Goal: Task Accomplishment & Management: Complete application form

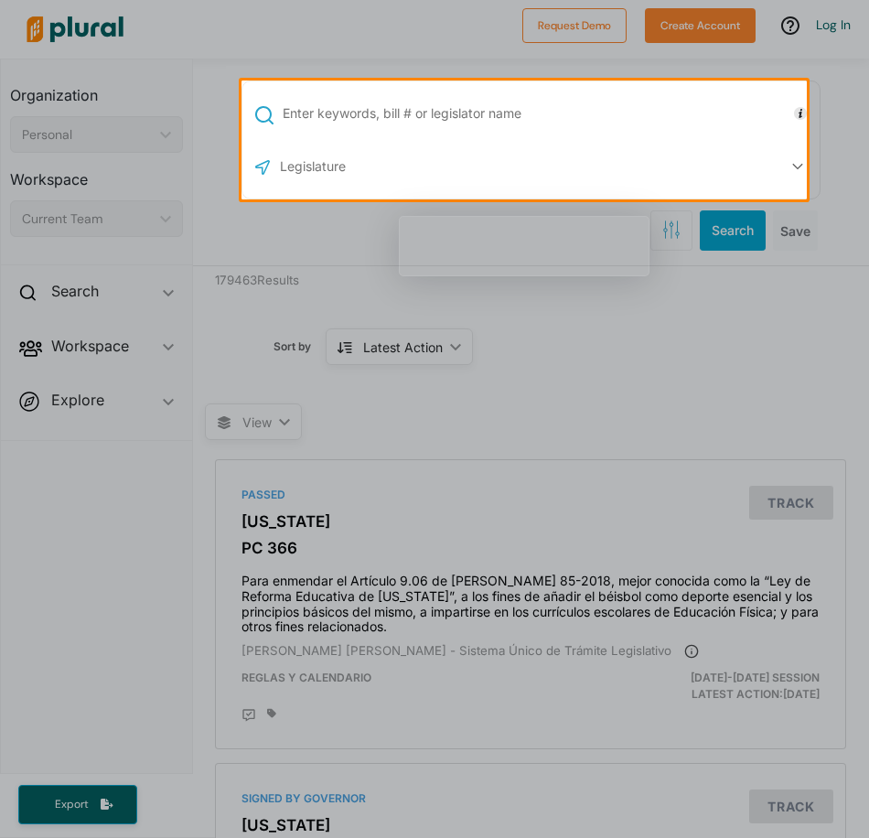
click at [844, 29] on div at bounding box center [434, 40] width 869 height 80
click at [700, 27] on div at bounding box center [434, 40] width 869 height 80
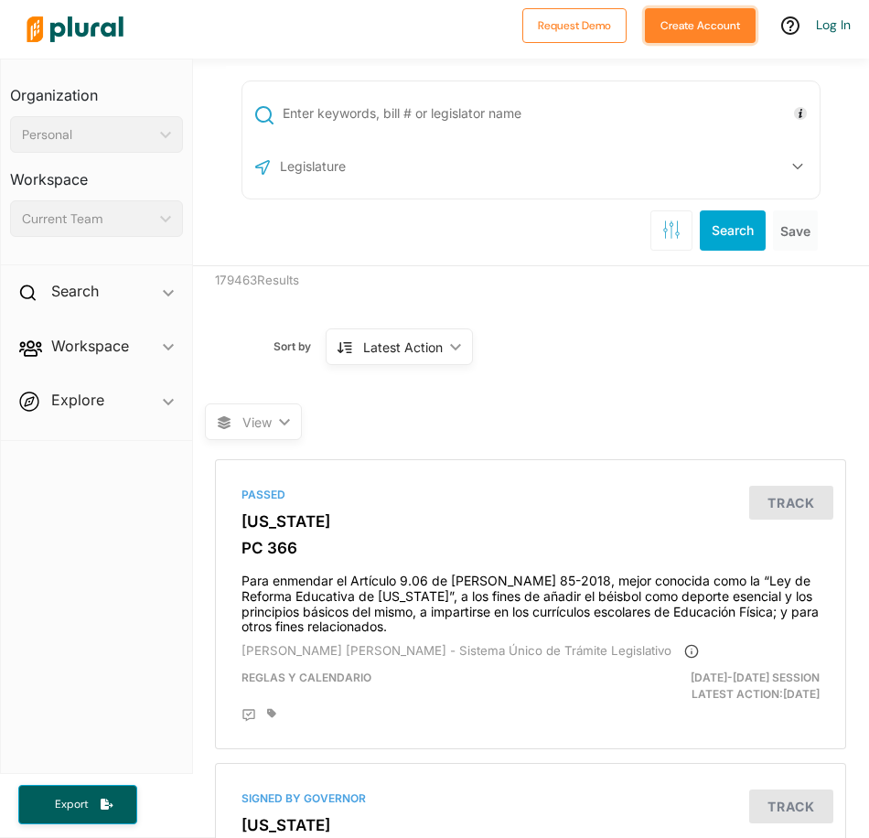
click at [715, 31] on button "Create Account" at bounding box center [700, 25] width 111 height 35
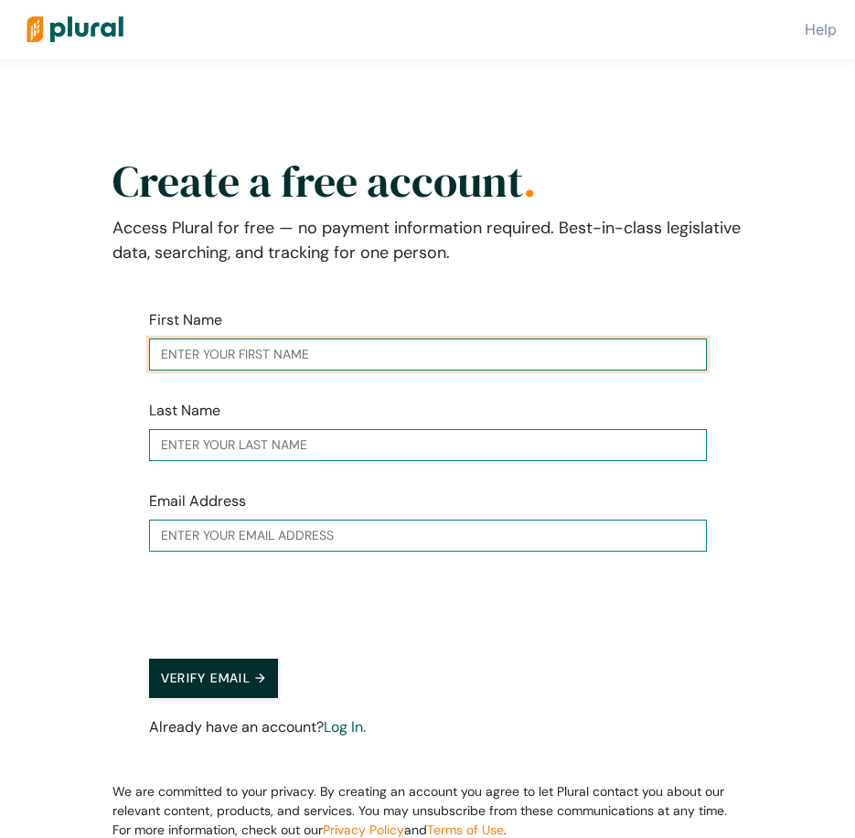
click at [252, 356] on input "text" at bounding box center [428, 354] width 558 height 32
type input "[PERSON_NAME]"
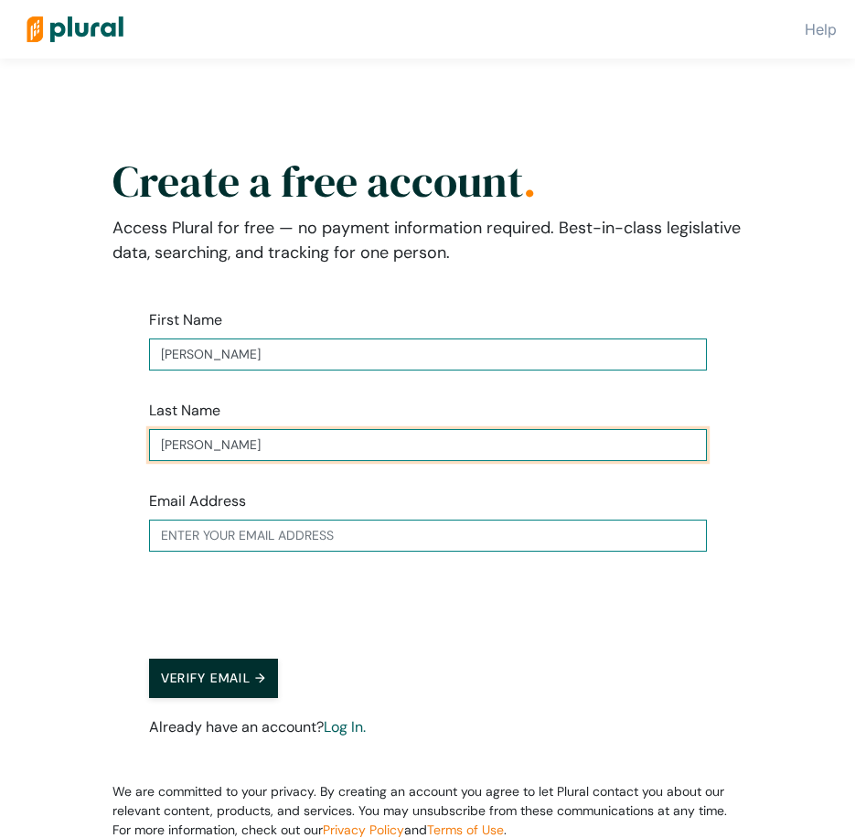
type input "[PERSON_NAME]"
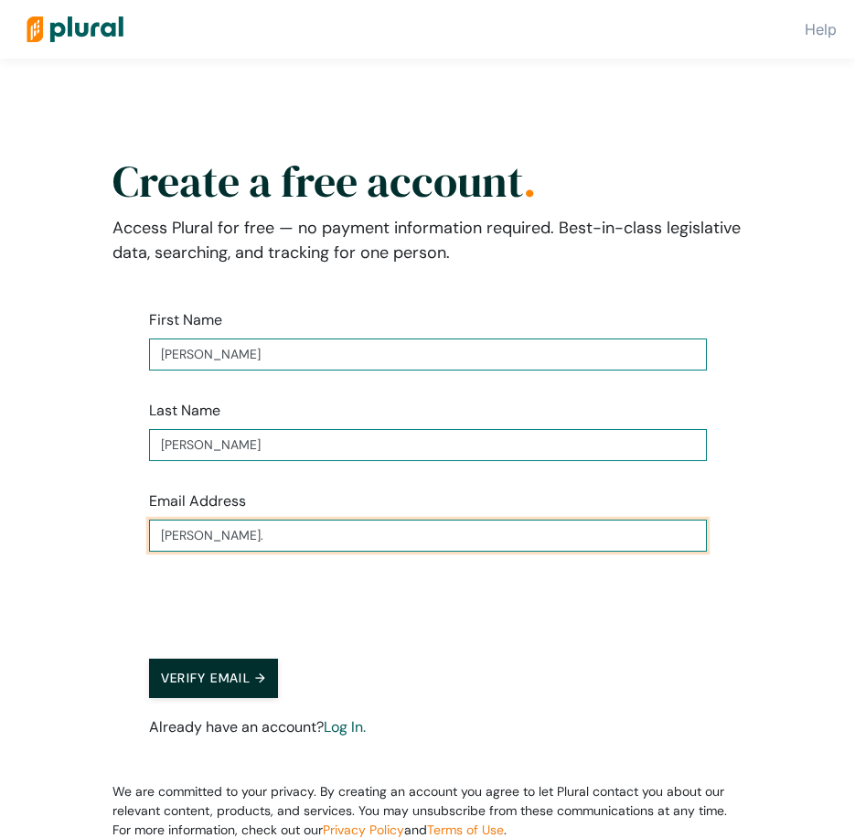
type input "[PERSON_NAME][EMAIL_ADDRESS][US_STATE][DOMAIN_NAME]"
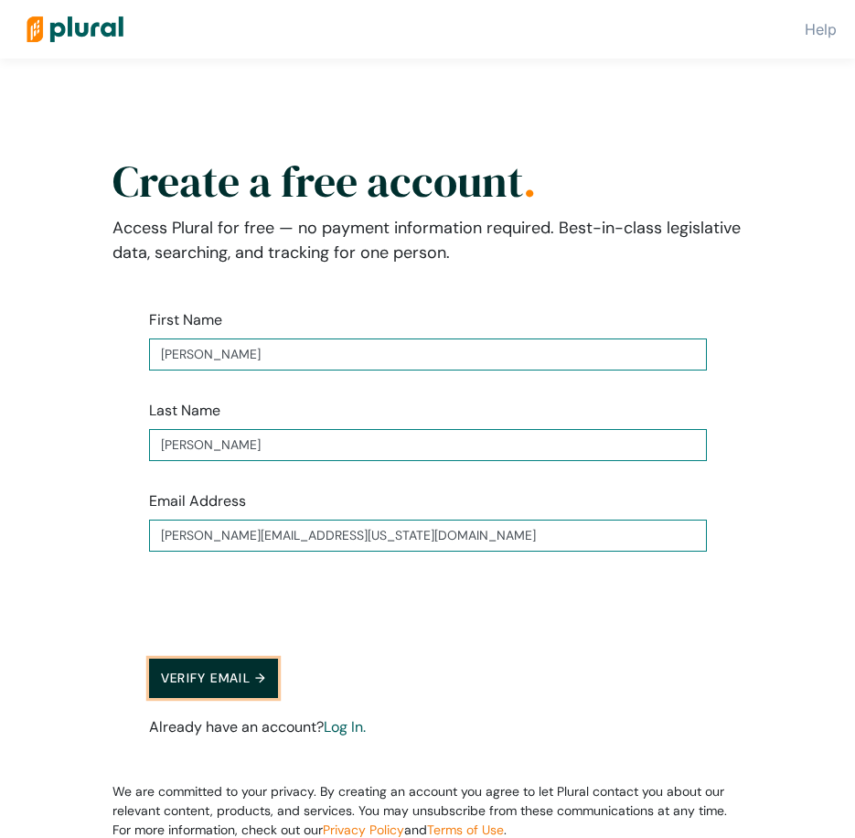
click at [238, 678] on button "Verify Email →" at bounding box center [214, 677] width 130 height 39
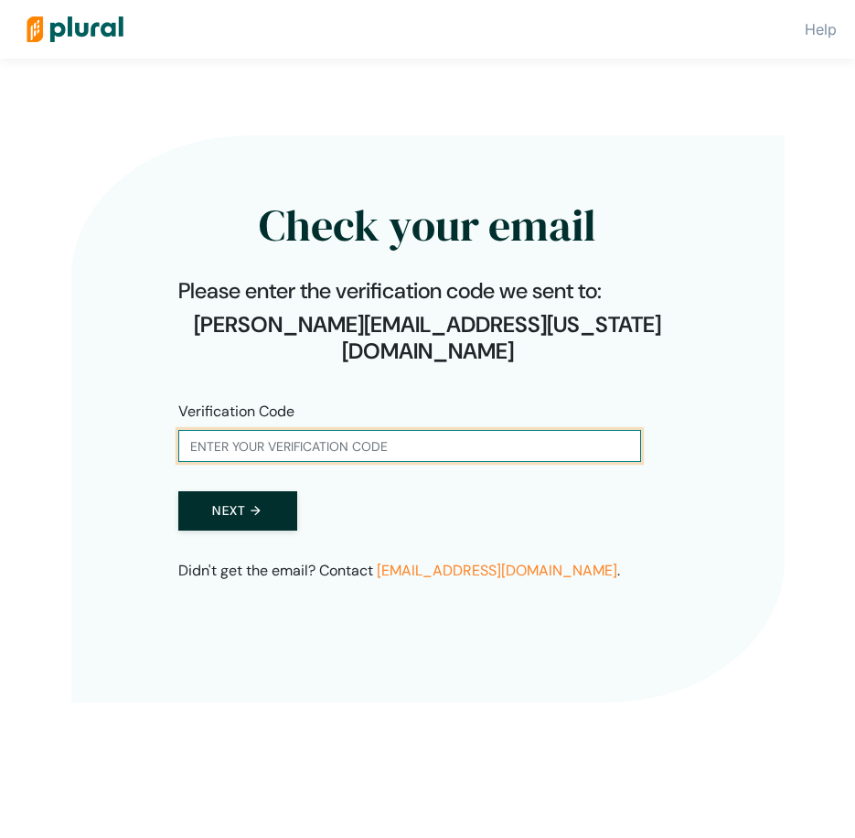
click at [412, 430] on input "text" at bounding box center [409, 446] width 463 height 32
paste input "046977"
type input "046977"
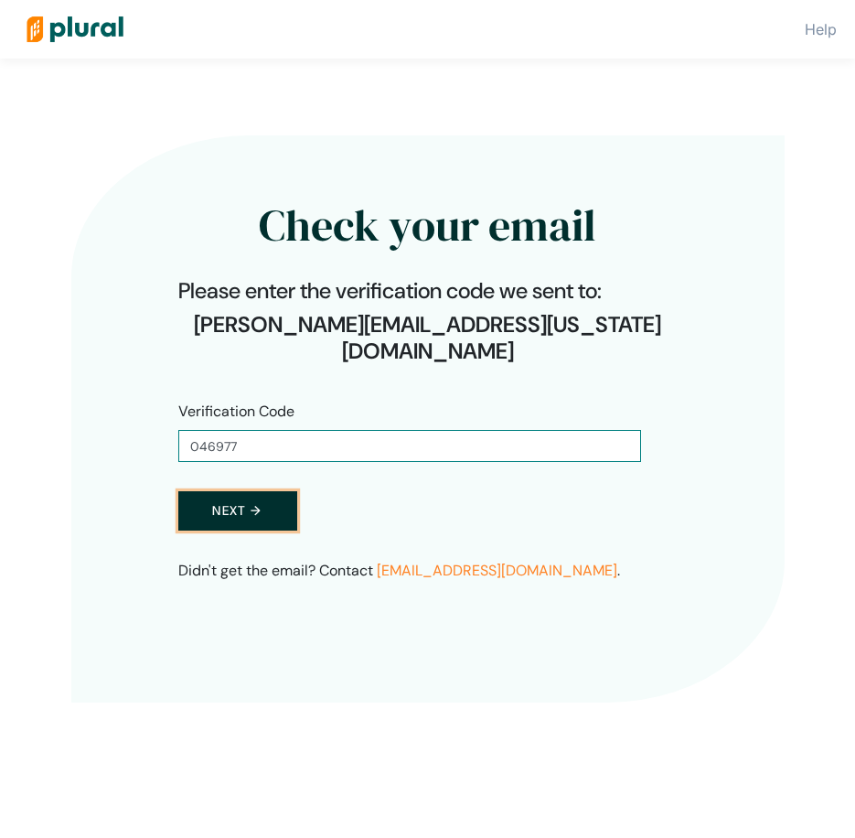
click at [266, 491] on button "Next →" at bounding box center [237, 510] width 119 height 39
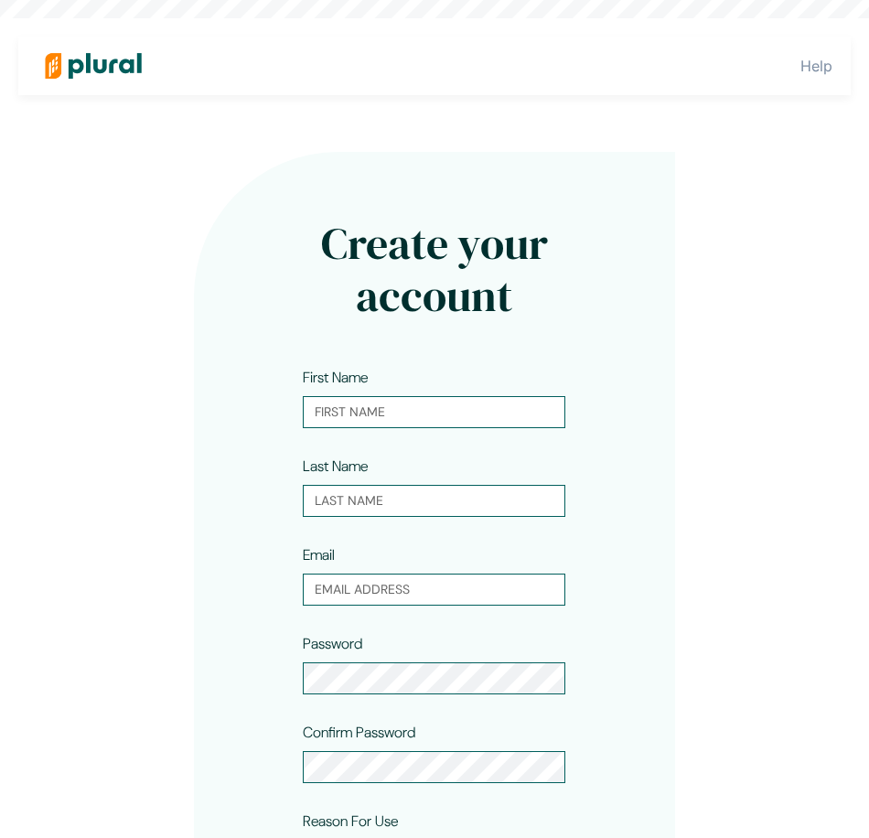
type input "[PERSON_NAME]"
type input "[PERSON_NAME][EMAIL_ADDRESS][US_STATE][DOMAIN_NAME]"
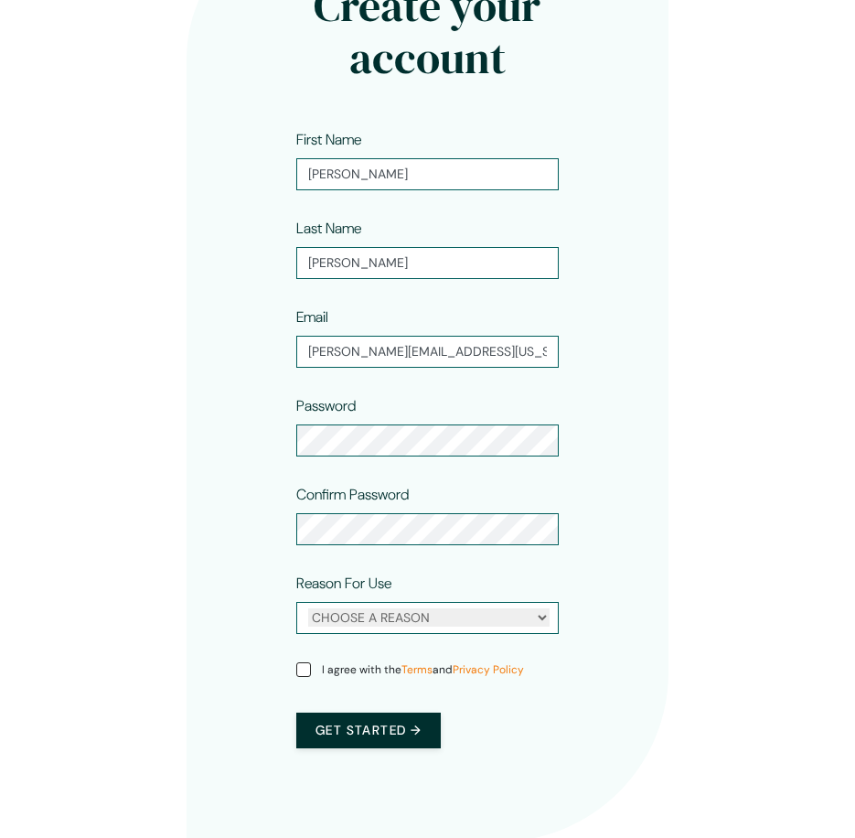
scroll to position [263, 0]
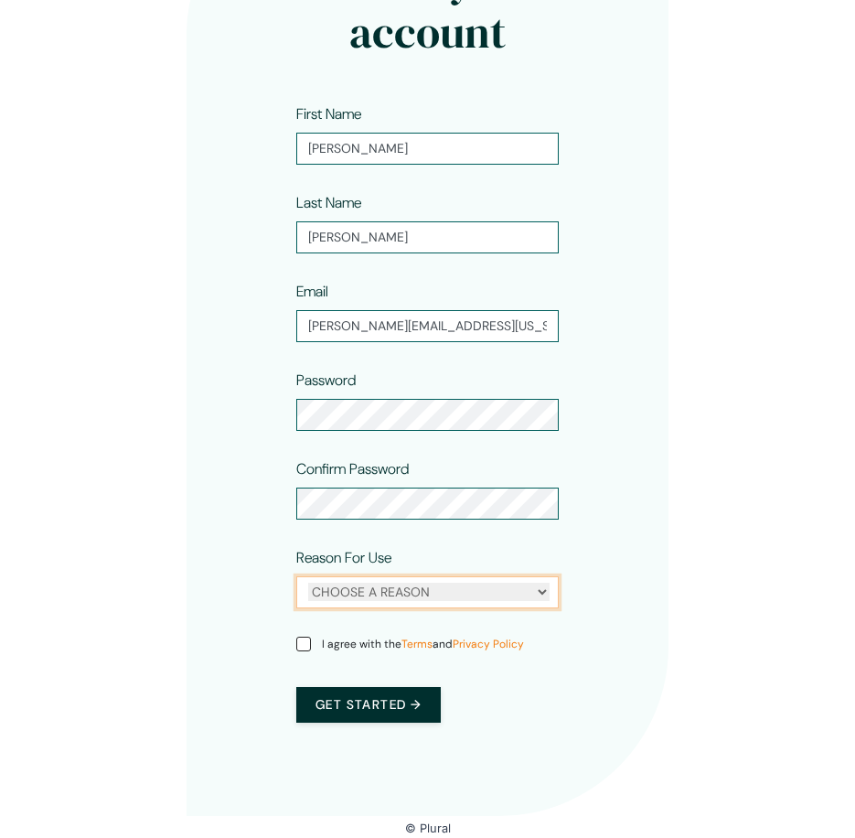
click at [422, 593] on select "CHOOSE A REASON Personal Professional" at bounding box center [428, 591] width 241 height 18
click at [308, 582] on select "CHOOSE A REASON Personal Professional" at bounding box center [428, 591] width 241 height 18
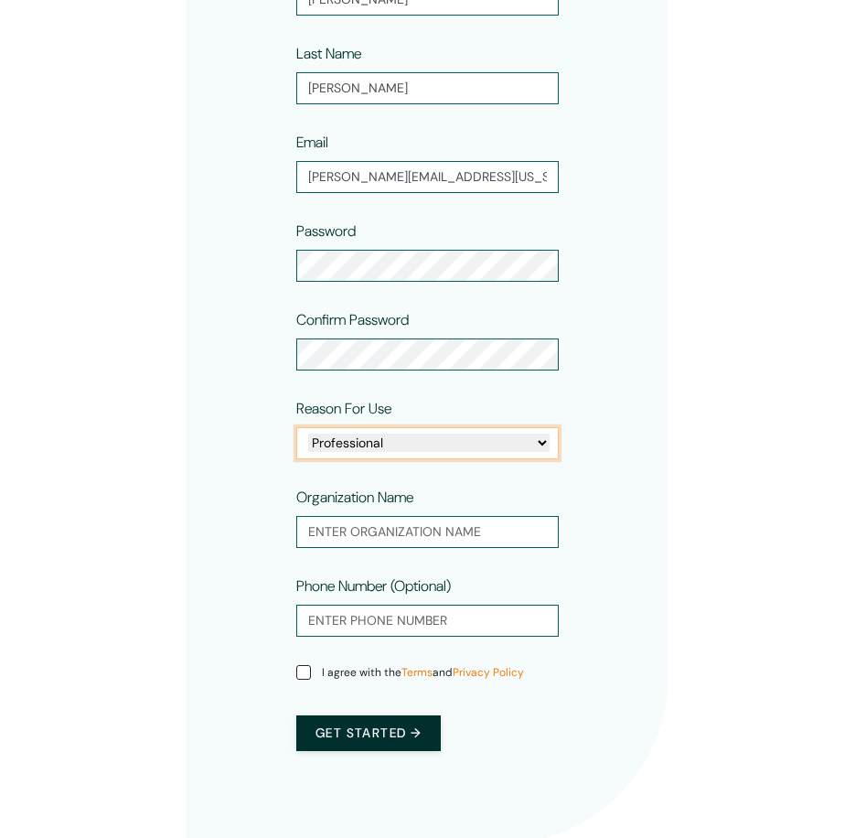
scroll to position [441, 0]
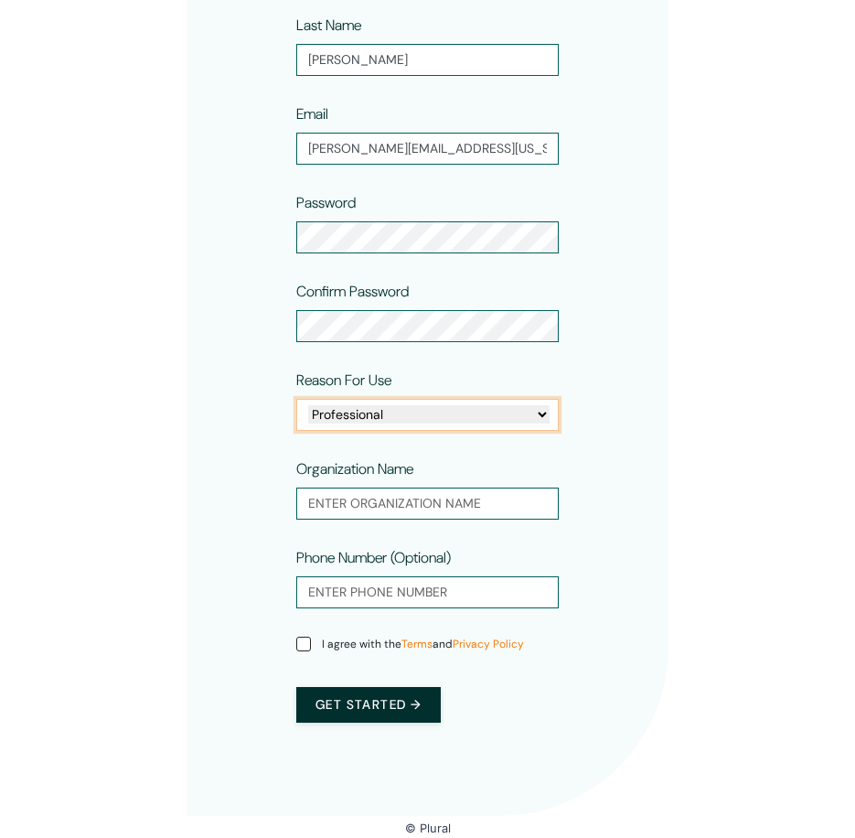
click at [381, 422] on select "CHOOSE A REASON Personal Professional" at bounding box center [428, 414] width 241 height 18
select select "personal"
click at [308, 423] on select "CHOOSE A REASON Personal Professional" at bounding box center [428, 414] width 241 height 18
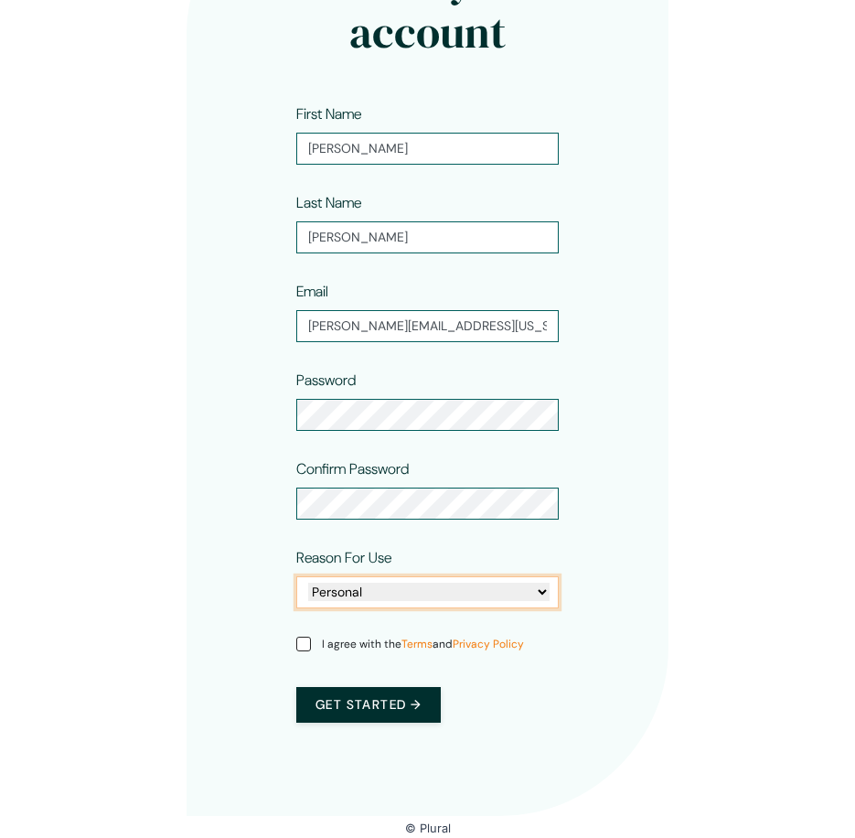
scroll to position [263, 0]
click at [238, 454] on div "Create your account First Name [PERSON_NAME] Last Name [PERSON_NAME] Email [PER…" at bounding box center [428, 351] width 482 height 927
click at [304, 646] on input "I agree with the Terms and Privacy Policy" at bounding box center [303, 643] width 15 height 15
checkbox input "true"
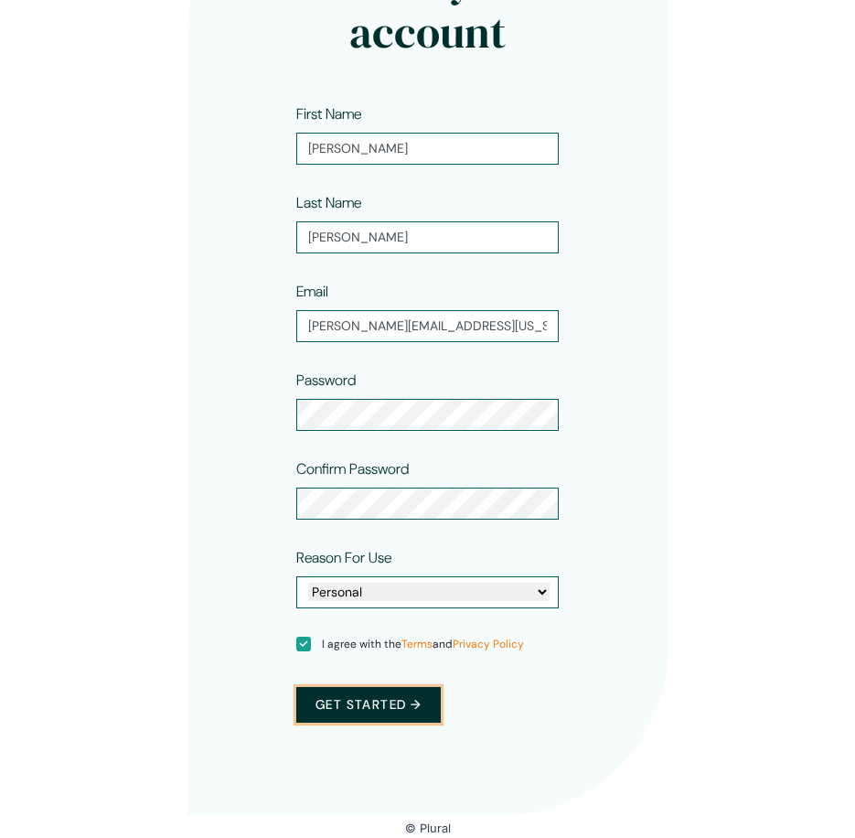
click at [412, 704] on button "Get started →" at bounding box center [368, 705] width 144 height 36
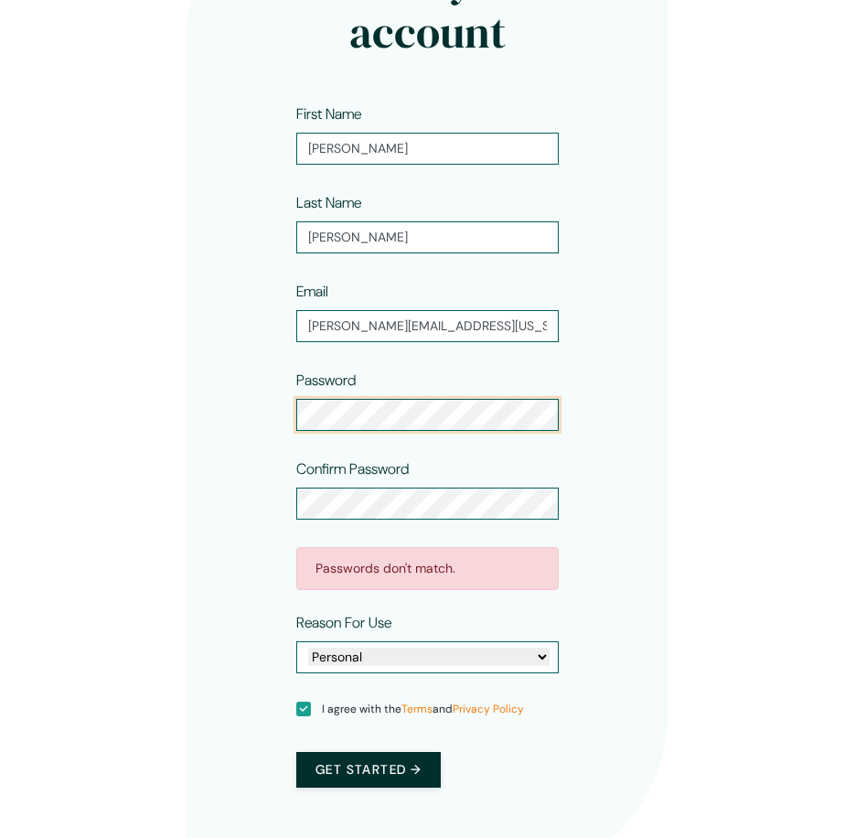
click at [172, 397] on div "Create your account First Name [PERSON_NAME] Last Name [PERSON_NAME] Email [PER…" at bounding box center [428, 377] width 722 height 1007
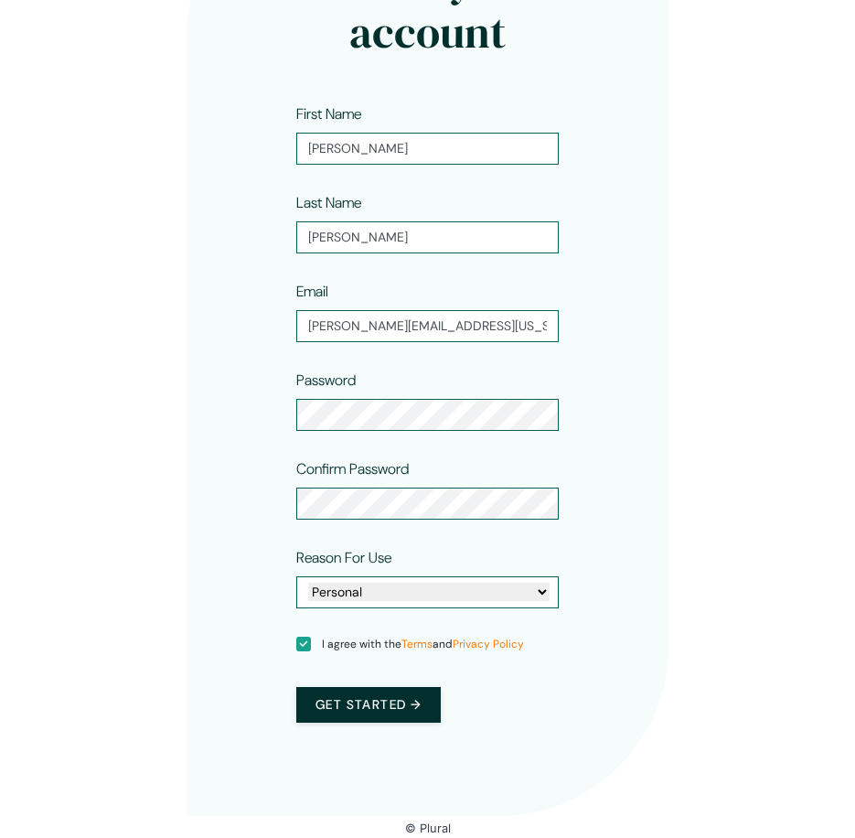
click at [397, 723] on div "Get started →" at bounding box center [427, 704] width 262 height 72
click at [391, 702] on button "Get started →" at bounding box center [368, 705] width 144 height 36
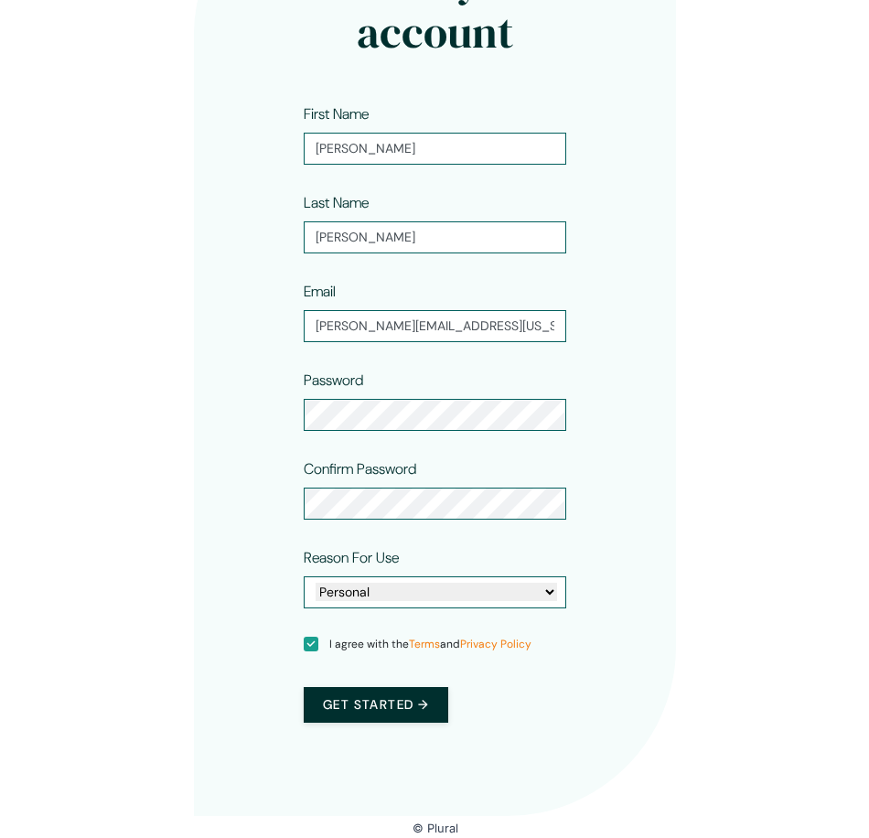
scroll to position [0, 0]
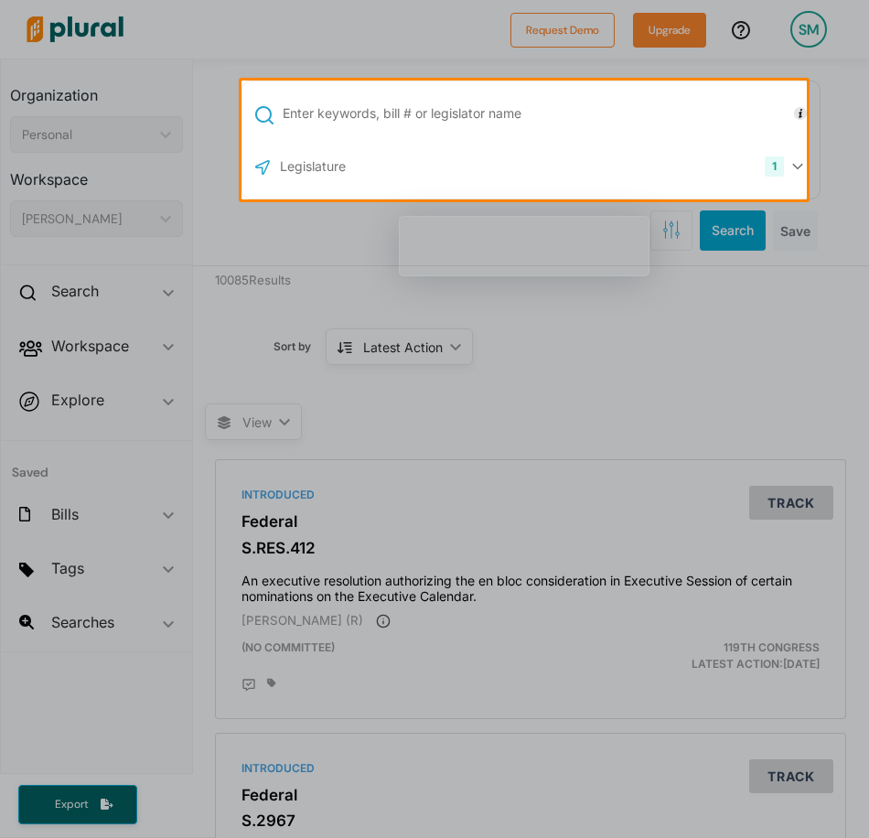
click at [494, 112] on input "text" at bounding box center [548, 113] width 534 height 35
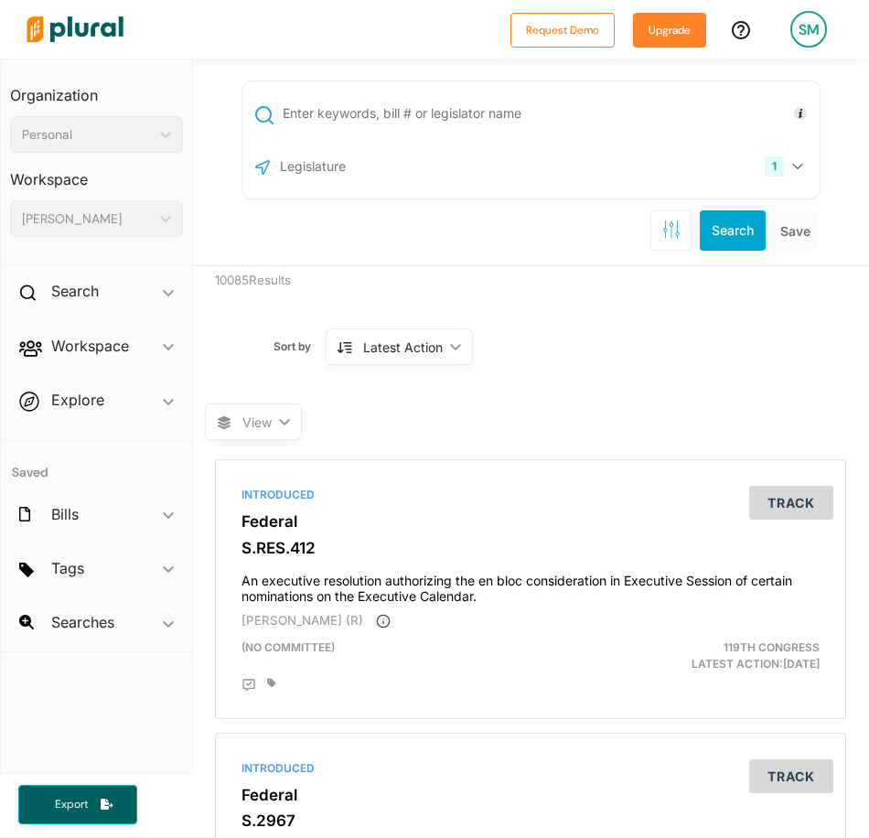
click at [304, 165] on input "text" at bounding box center [376, 166] width 196 height 35
click at [792, 165] on icon "button" at bounding box center [797, 166] width 11 height 7
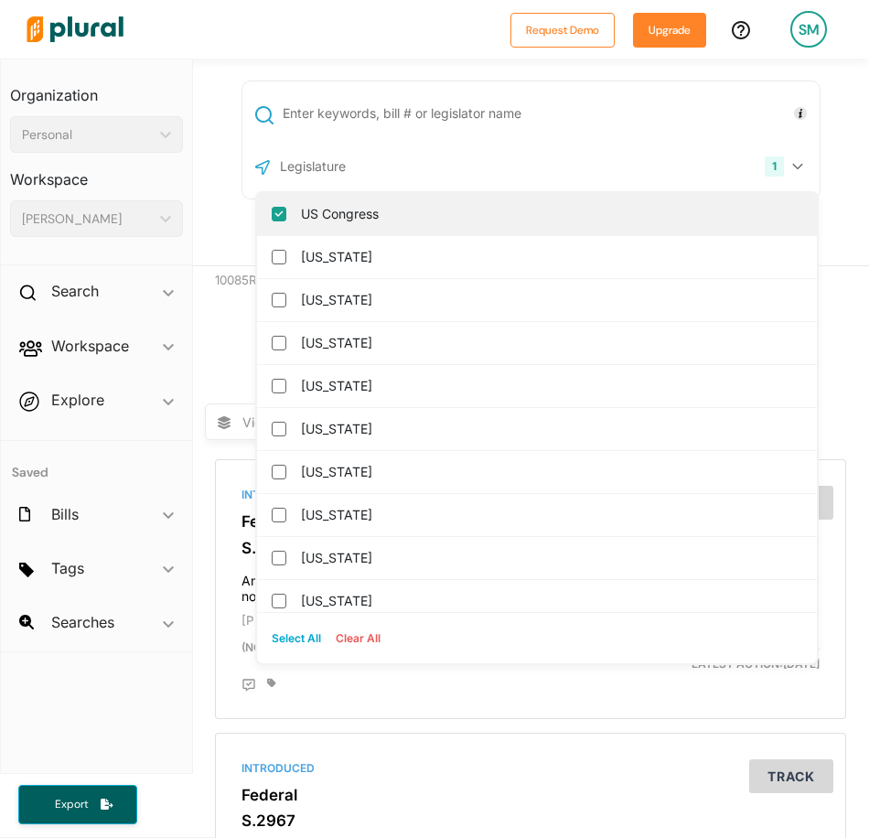
click at [272, 212] on input "US Congress" at bounding box center [279, 214] width 15 height 15
checkbox input "false"
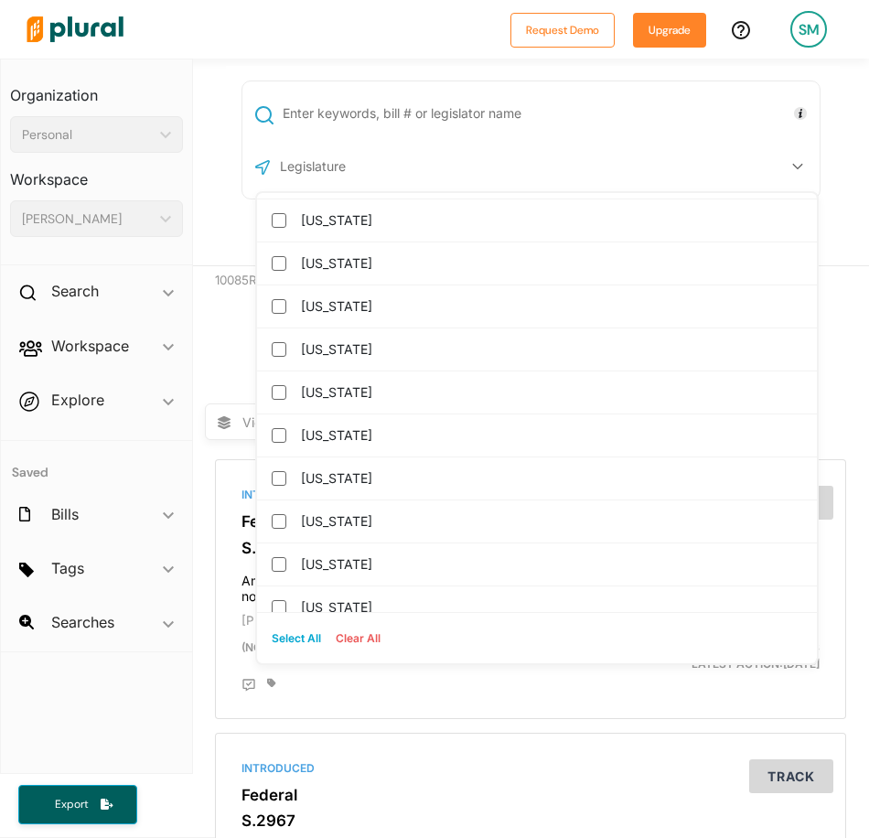
scroll to position [1859, 0]
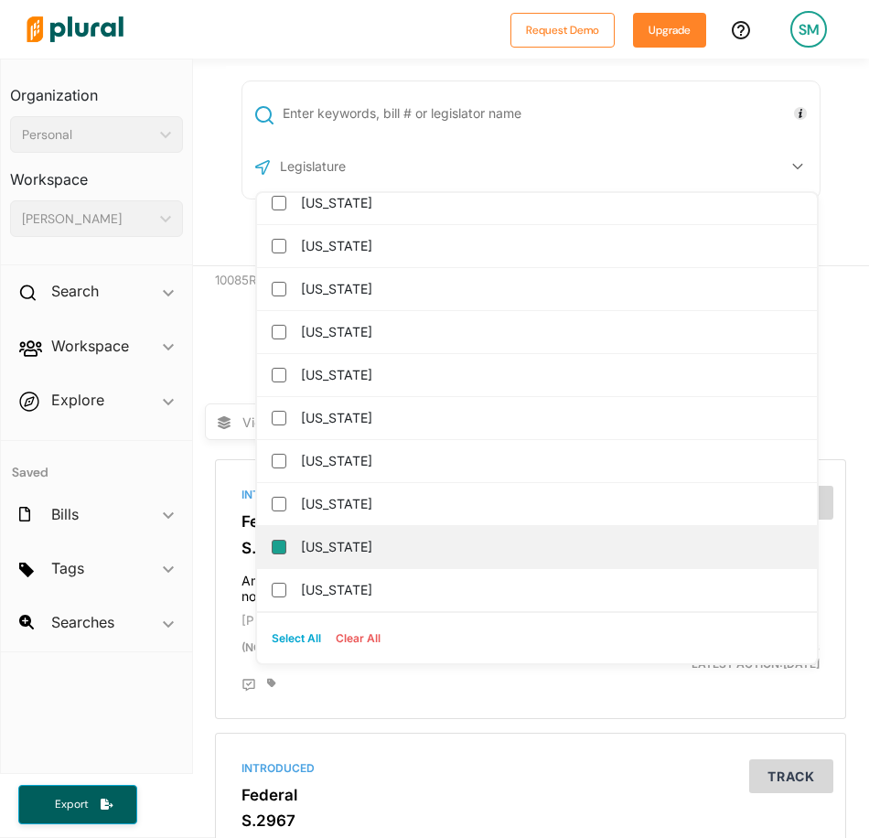
click at [272, 547] on input "[US_STATE]" at bounding box center [279, 546] width 15 height 15
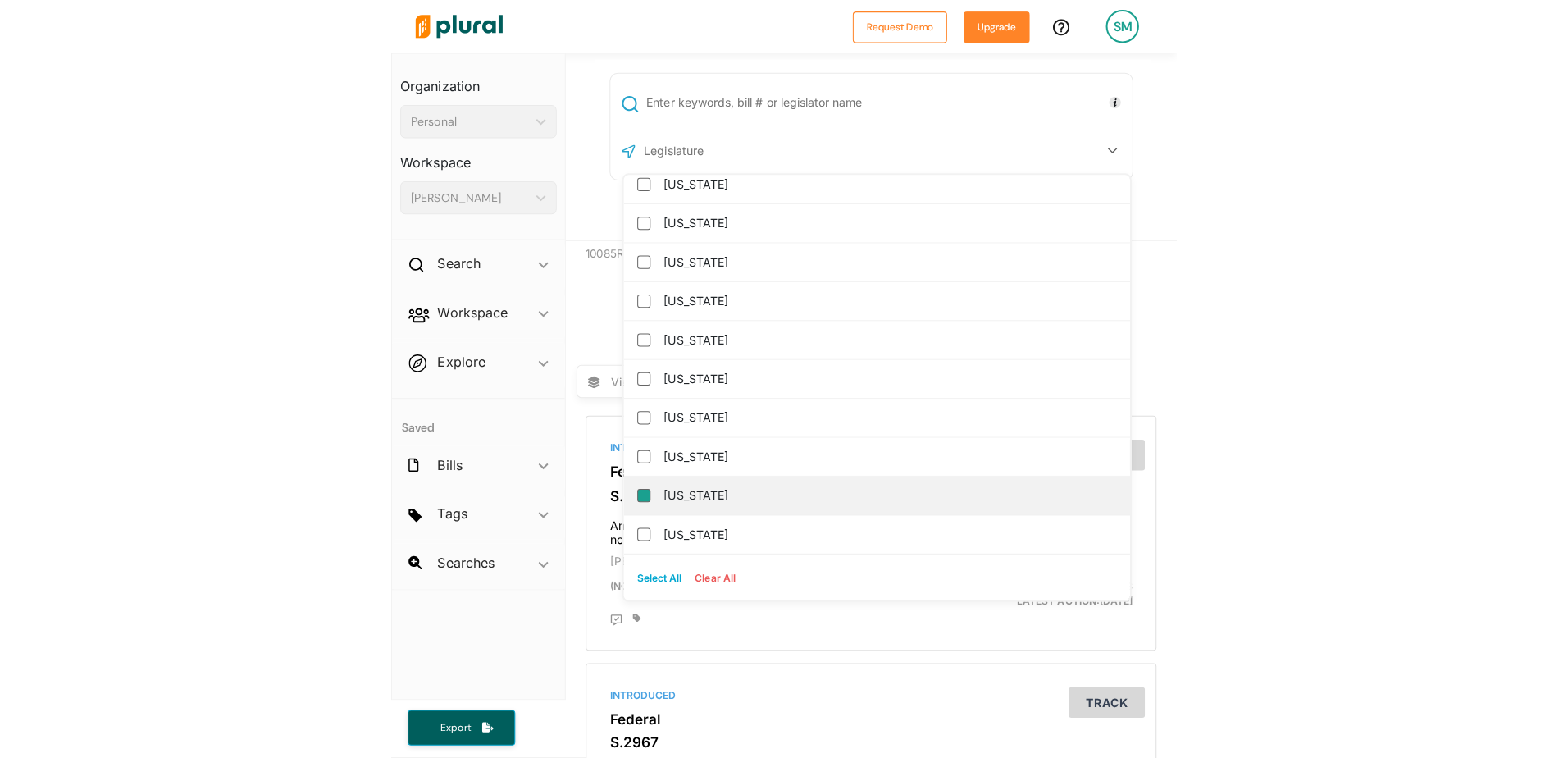
scroll to position [0, 0]
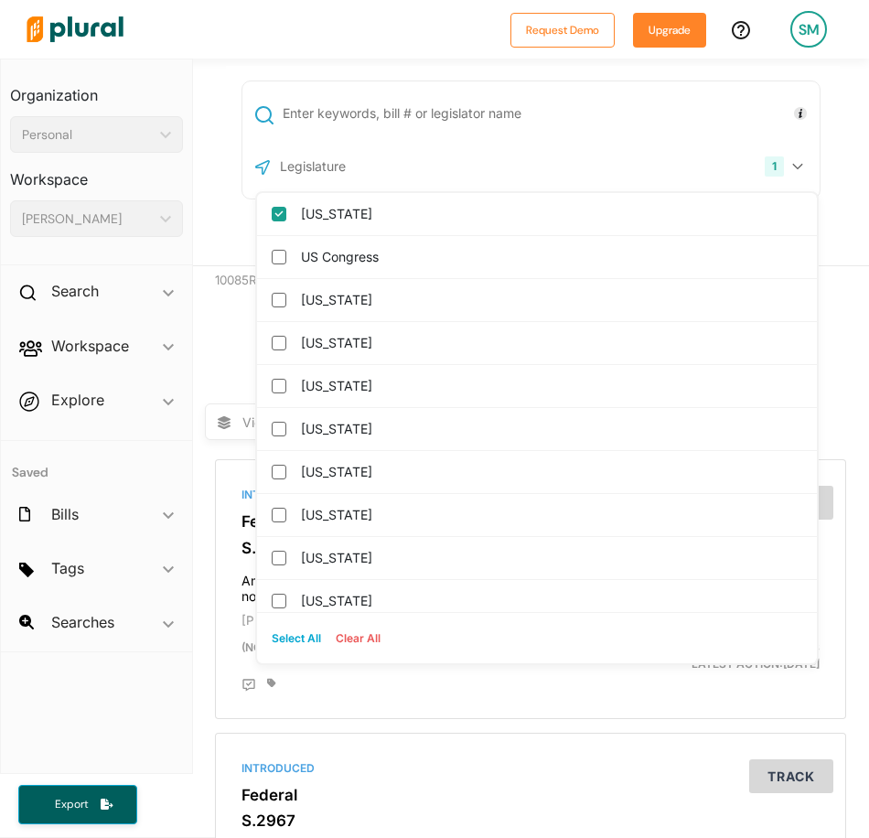
click at [387, 117] on input "text" at bounding box center [548, 113] width 534 height 35
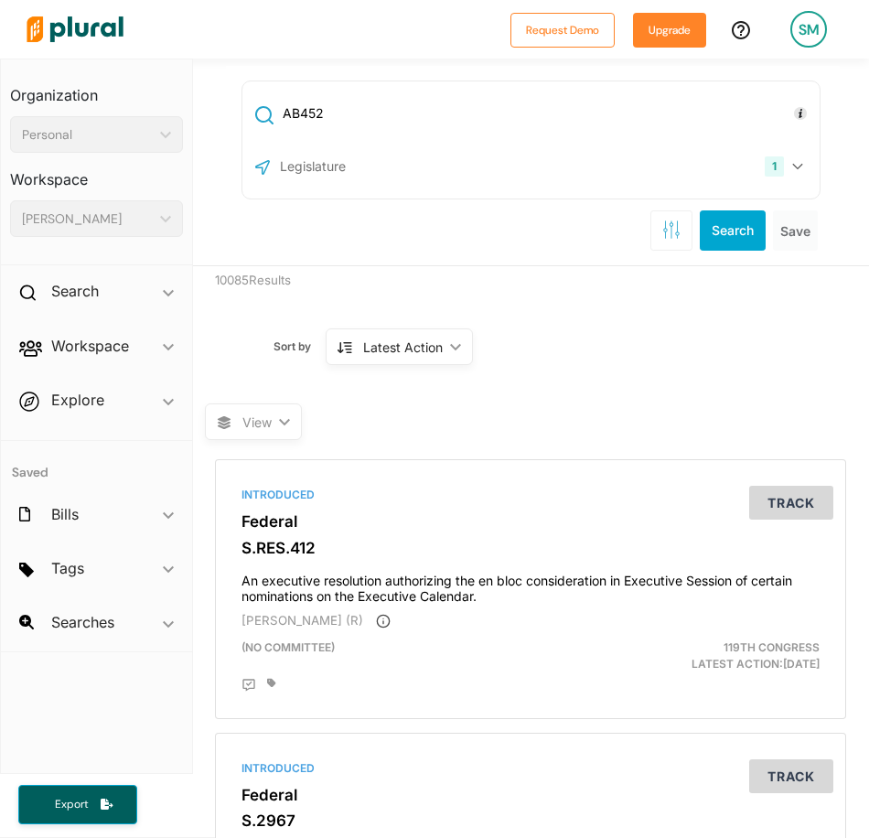
type input "AB452"
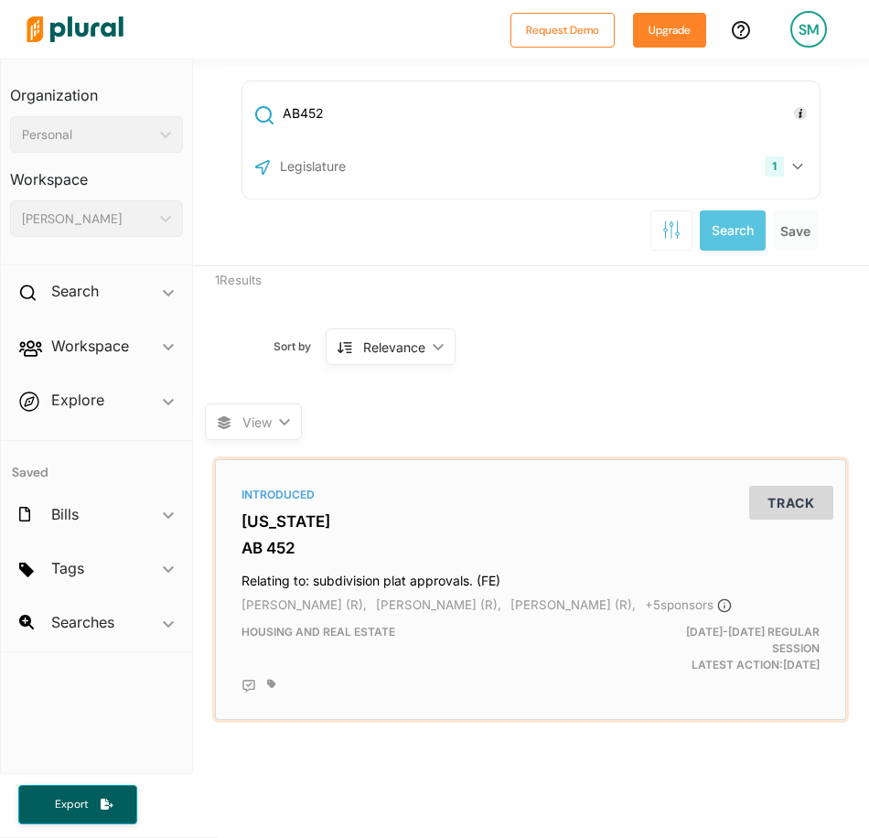
click at [293, 523] on h3 "[US_STATE]" at bounding box center [530, 521] width 578 height 18
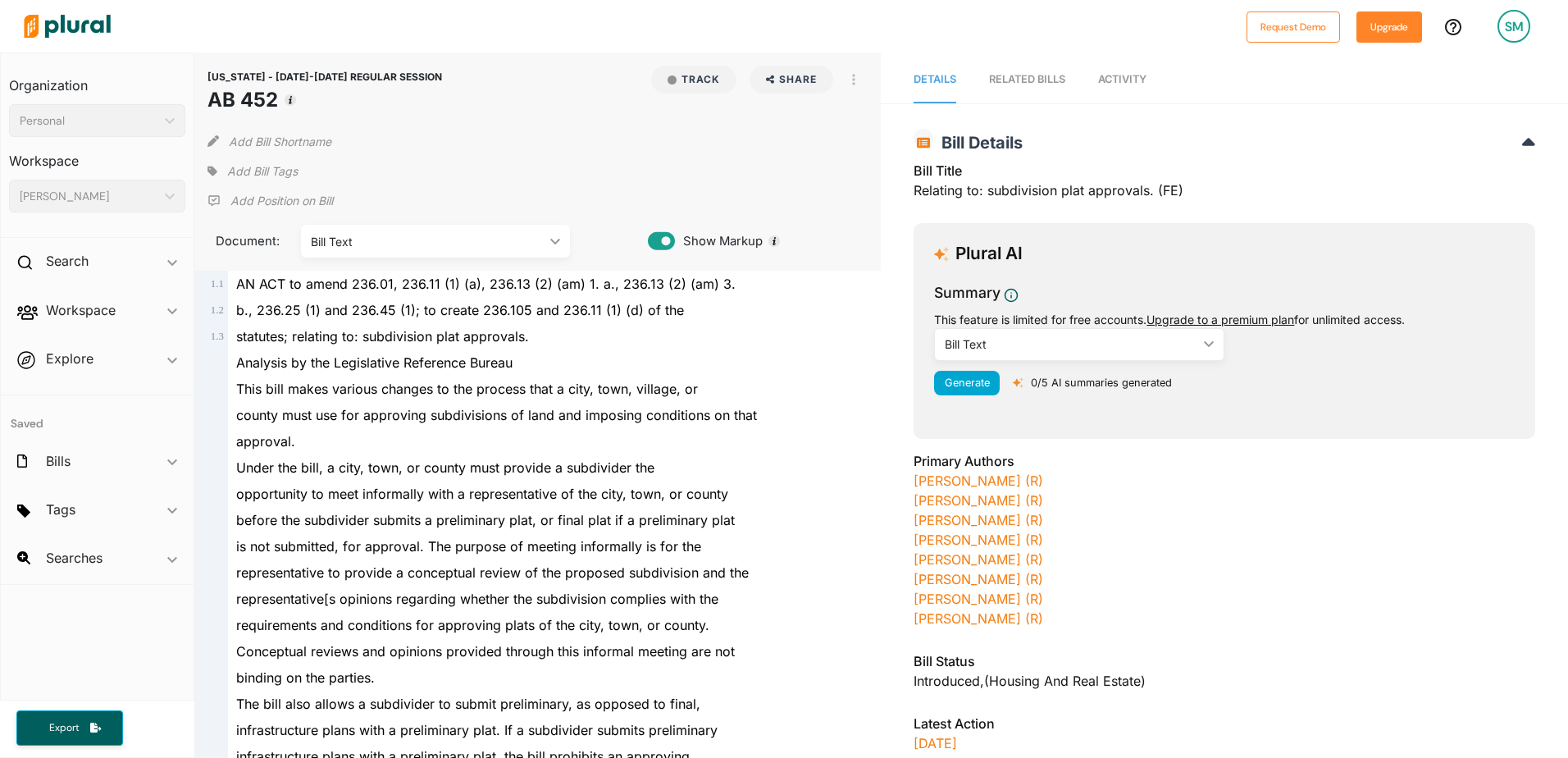
click at [551, 239] on polygon at bounding box center [555, 240] width 10 height 5
click at [496, 466] on span "Under the bill, a city, town, or county must provide a subdivider the" at bounding box center [445, 467] width 418 height 16
click at [779, 83] on span "Activity" at bounding box center [1122, 79] width 48 height 13
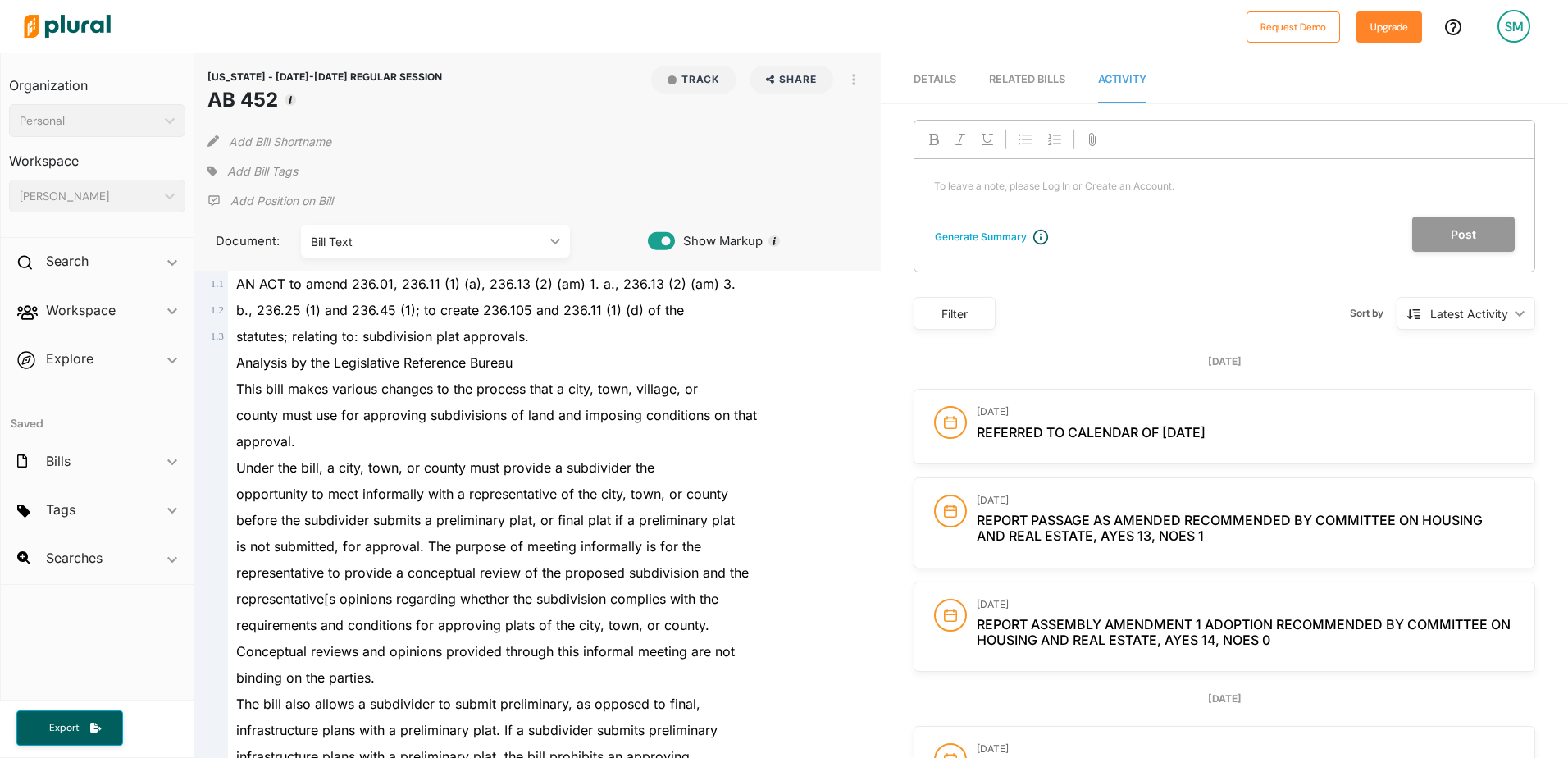
click at [779, 85] on link "Details" at bounding box center [936, 80] width 43 height 47
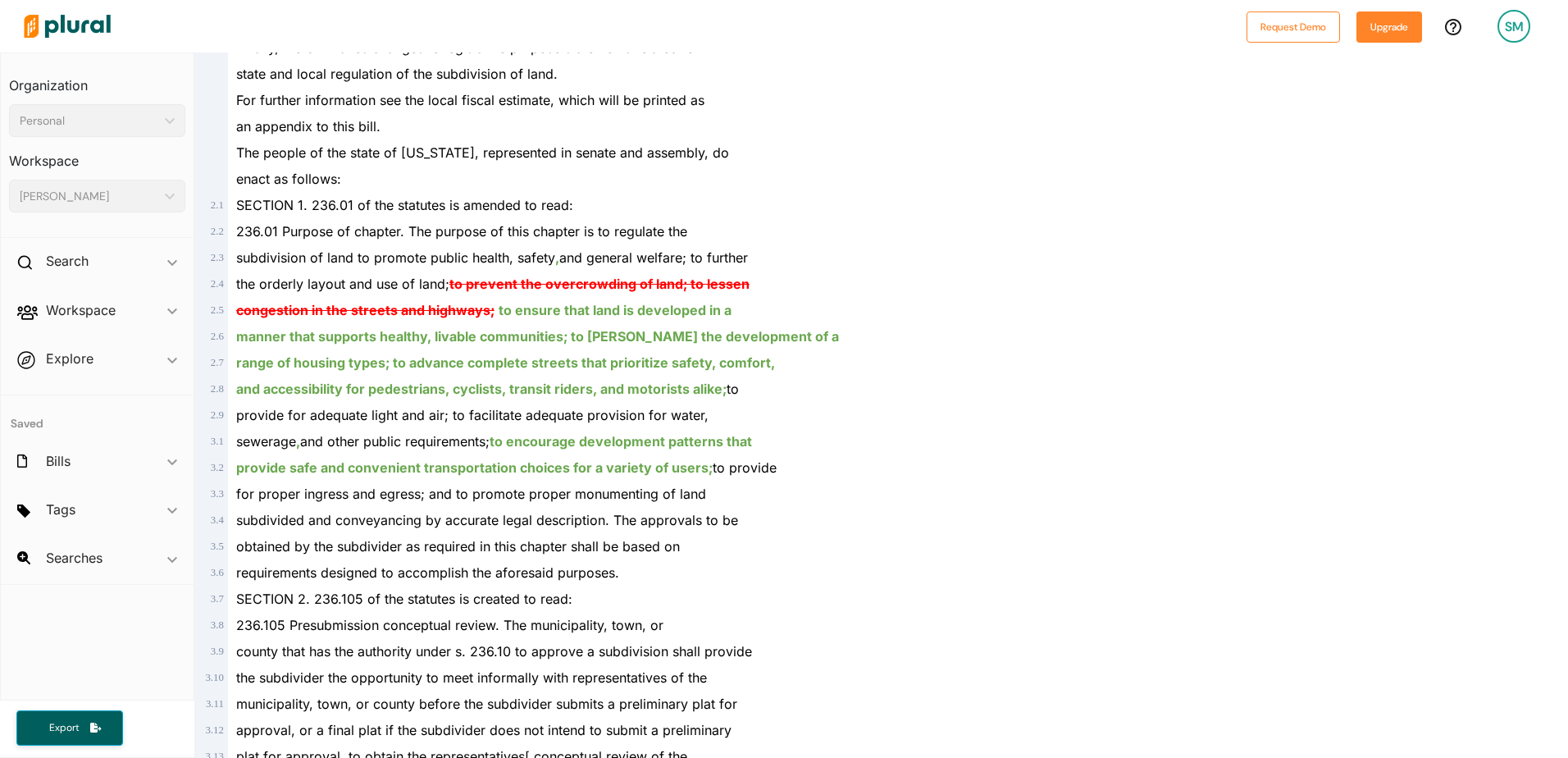
scroll to position [1394, 0]
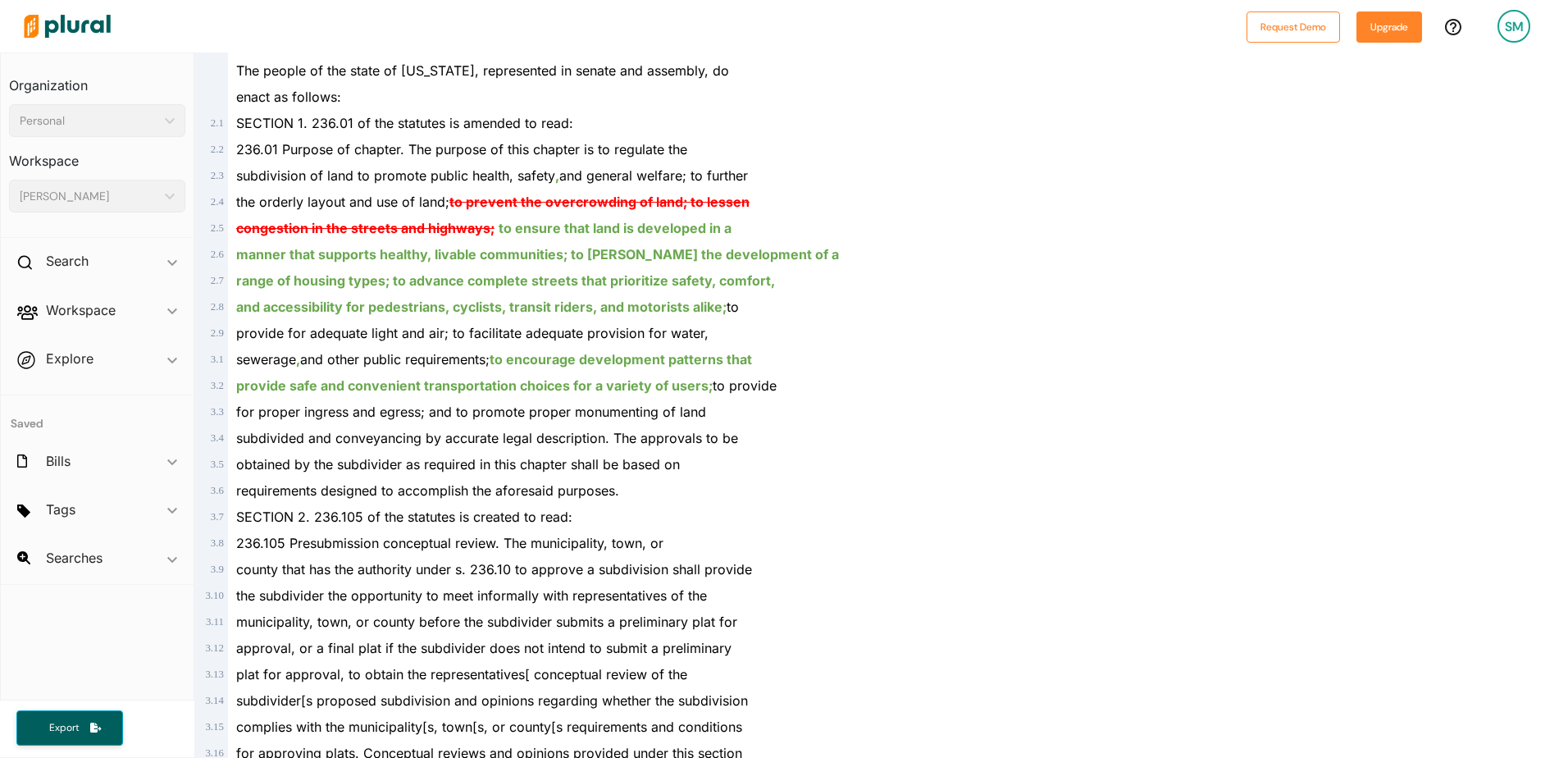
click at [546, 263] on div "manner that supports healthy, livable communities; to [PERSON_NAME] the develop…" at bounding box center [545, 254] width 635 height 26
click at [533, 251] on ins "manner that supports healthy, livable communities; to [PERSON_NAME] the develop…" at bounding box center [537, 254] width 603 height 16
click at [714, 306] on ins "and accessibility for pedestrians, cyclists, transit riders, and motorists alik…" at bounding box center [481, 307] width 491 height 16
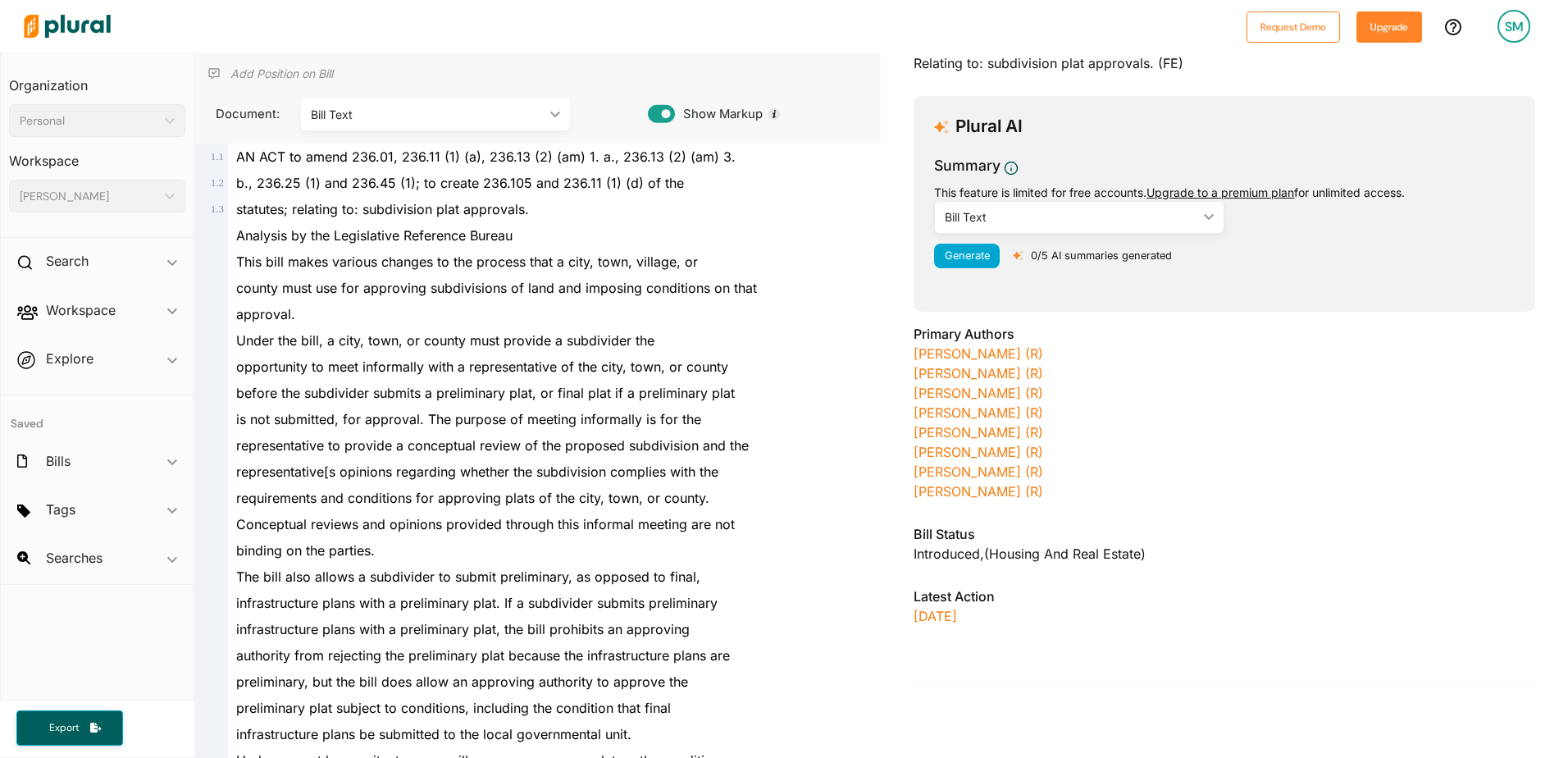
scroll to position [0, 0]
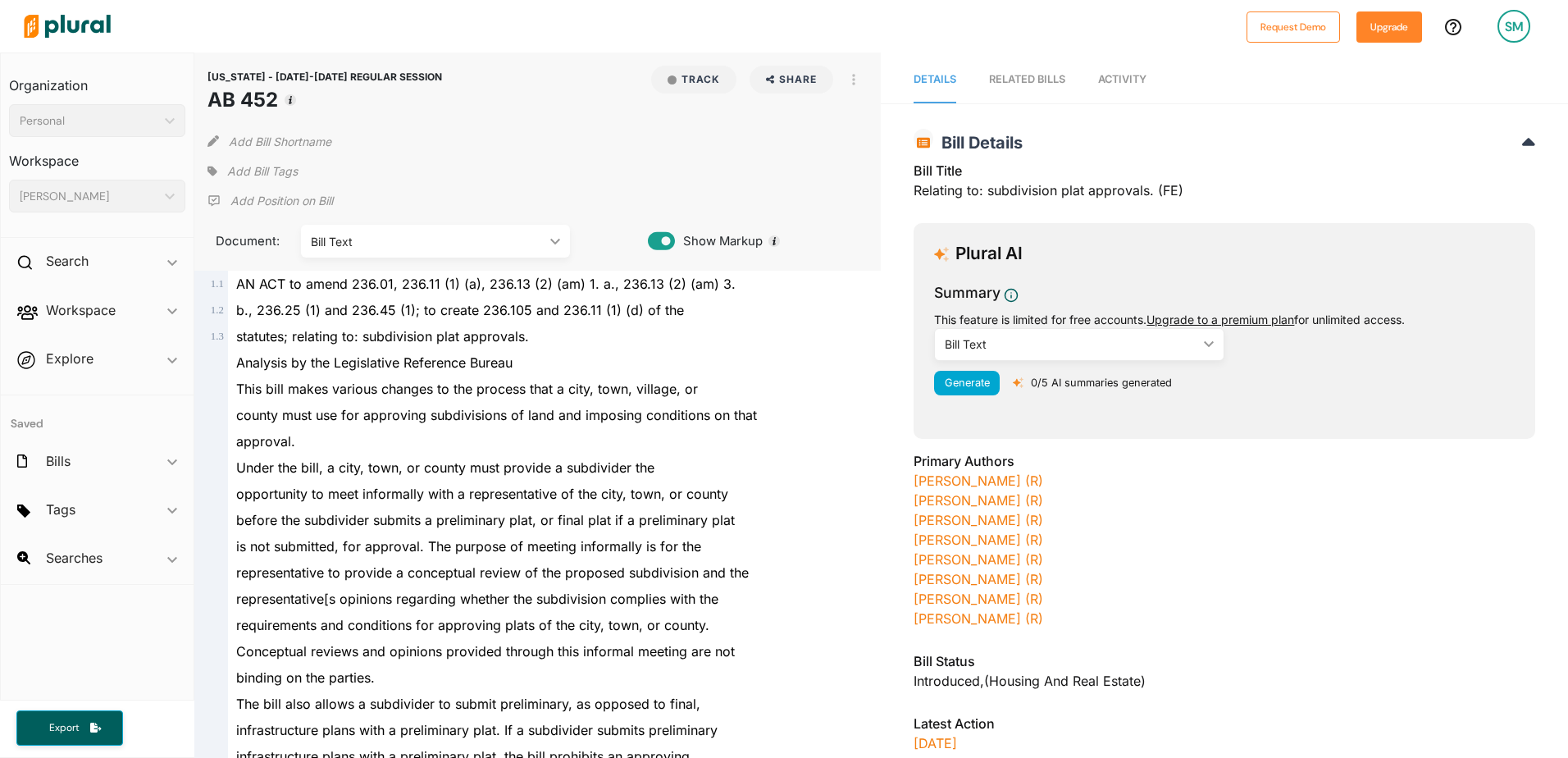
click at [779, 68] on link "RELATED BILLS" at bounding box center [1027, 80] width 76 height 47
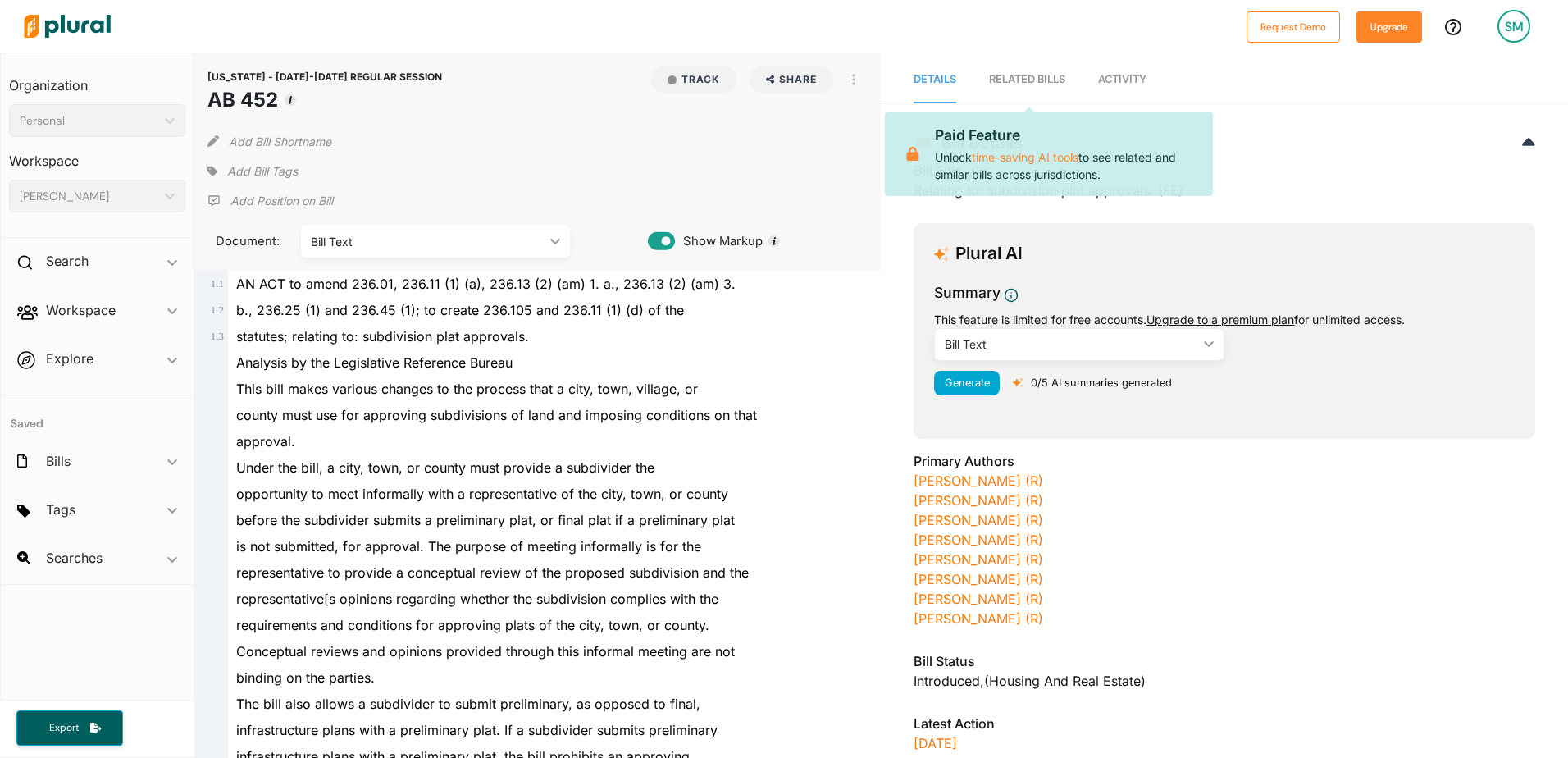
click at [779, 82] on div "RELATED BILLS" at bounding box center [1027, 79] width 76 height 15
click at [779, 78] on nav "Details RELATED BILLS Activity" at bounding box center [1224, 78] width 687 height 51
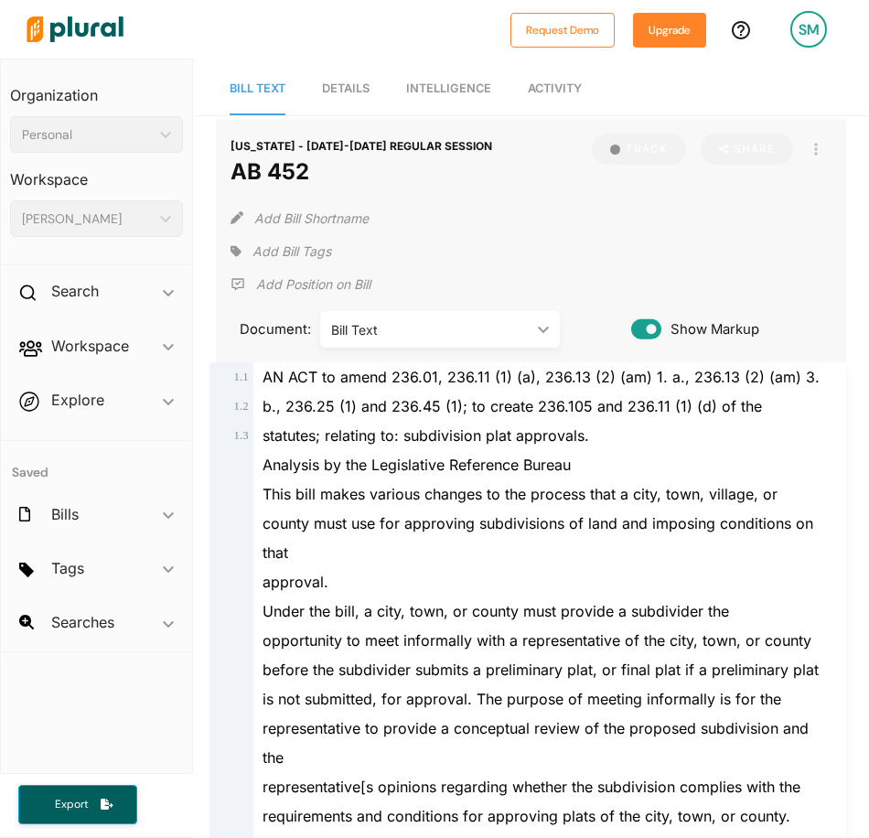
click at [78, 93] on h3 "Organization" at bounding box center [96, 89] width 173 height 40
click at [129, 283] on div "Search ic_keyboard_arrow_down" at bounding box center [96, 294] width 191 height 49
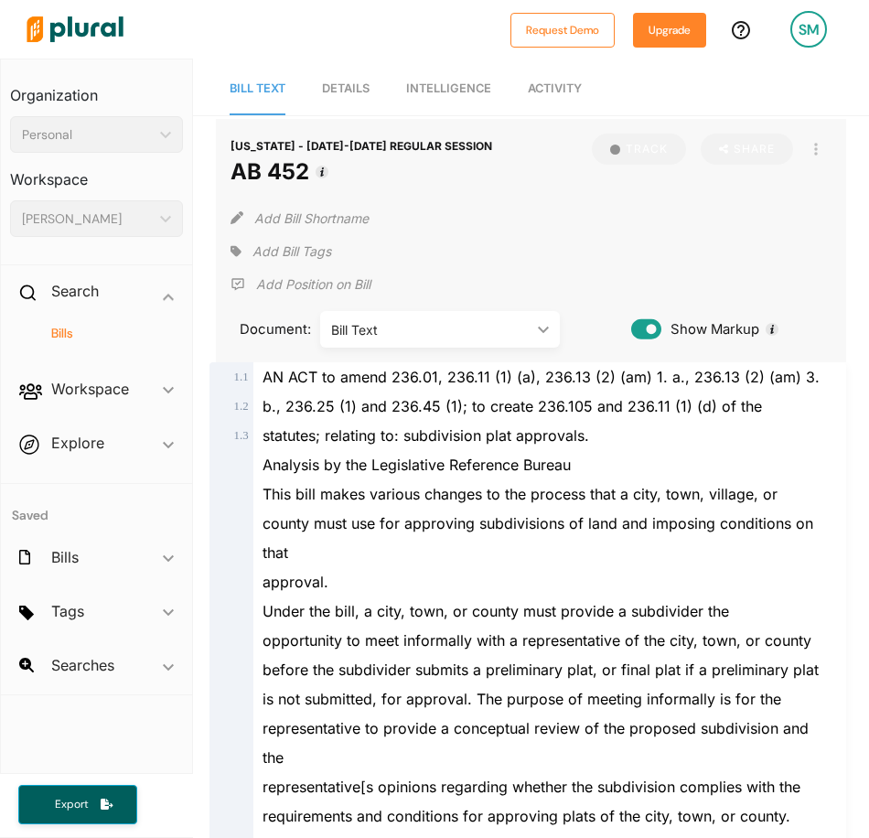
click at [84, 333] on h4 "Bills" at bounding box center [100, 333] width 145 height 17
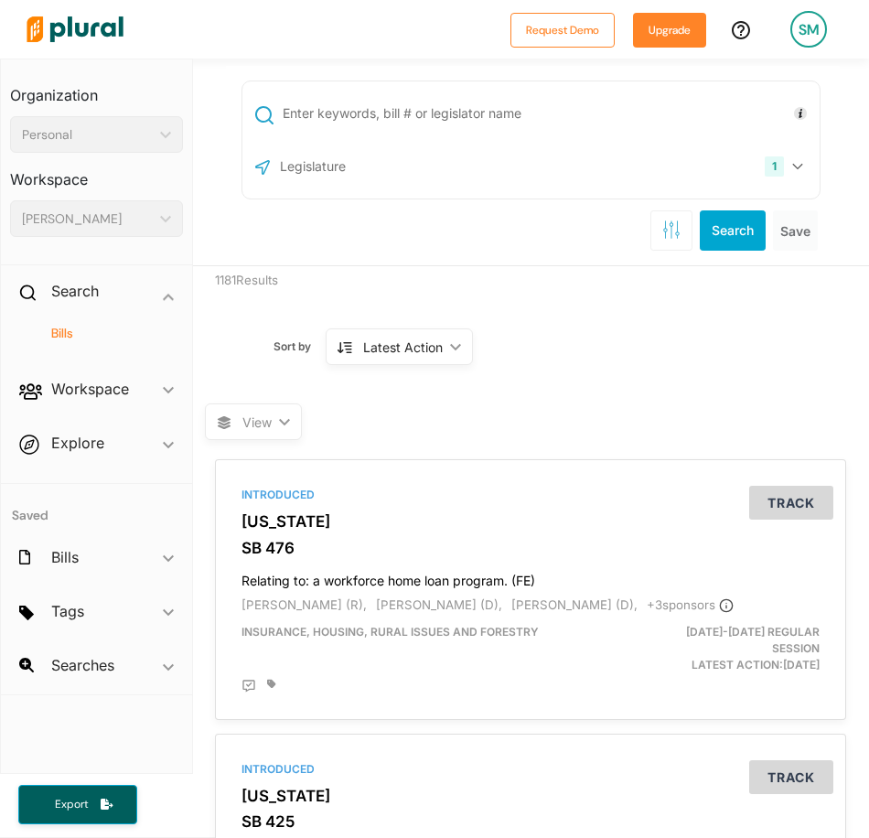
click at [336, 104] on input "text" at bounding box center [548, 113] width 534 height 35
type input "AB455"
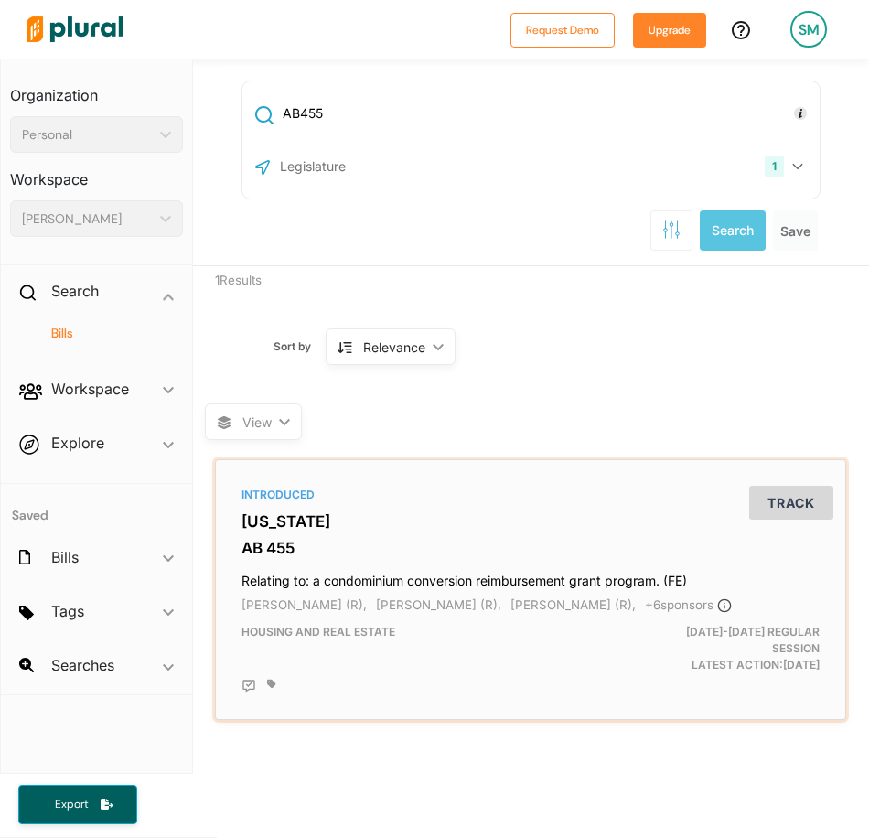
click at [273, 521] on h3 "[US_STATE]" at bounding box center [530, 521] width 578 height 18
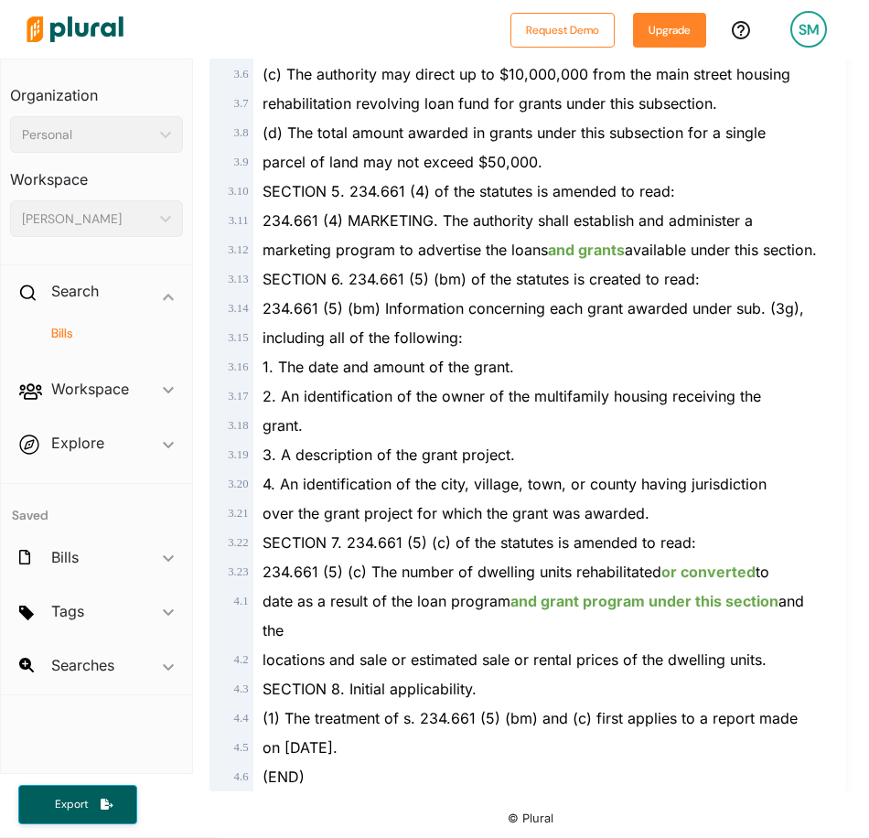
scroll to position [1920, 0]
